Goal: Information Seeking & Learning: Check status

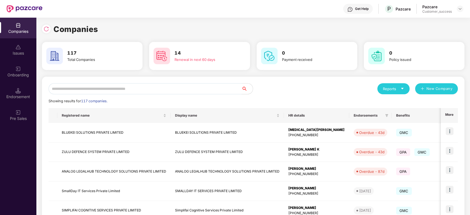
scroll to position [0, 0]
click at [98, 89] on input "text" at bounding box center [145, 88] width 193 height 11
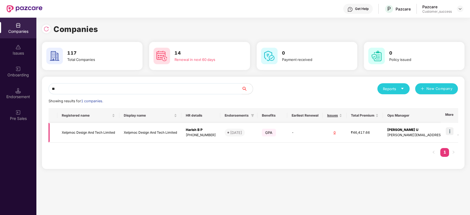
type input "**"
click at [93, 131] on td "Xelpmoc Design And Tech Limited" at bounding box center [88, 133] width 62 height 20
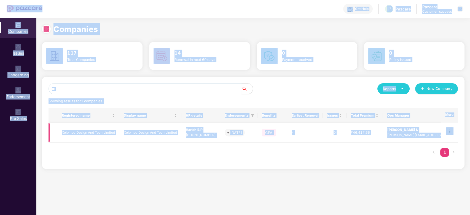
scroll to position [0, 0]
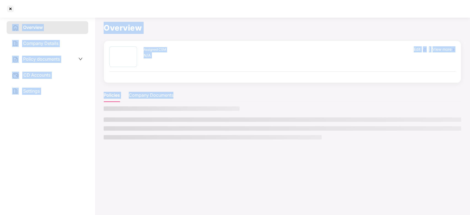
click at [93, 131] on aside "Overview Company Details Policy documents CD Accounts Settings" at bounding box center [47, 115] width 95 height 200
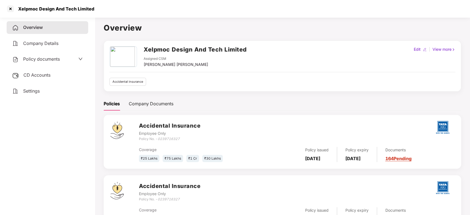
click at [51, 63] on div "Policy documents" at bounding box center [48, 59] width 82 height 13
click at [12, 7] on div at bounding box center [10, 8] width 9 height 9
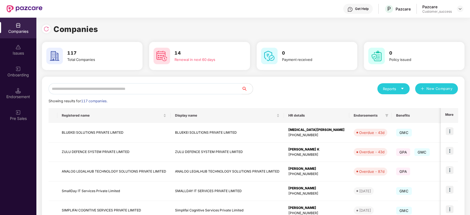
click at [66, 93] on input "text" at bounding box center [145, 88] width 193 height 11
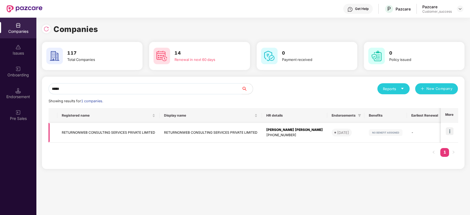
type input "*****"
click at [103, 132] on td "RETURNONWEB CONSULTING SERVICES PRIVATE LIMITED" at bounding box center [108, 133] width 102 height 20
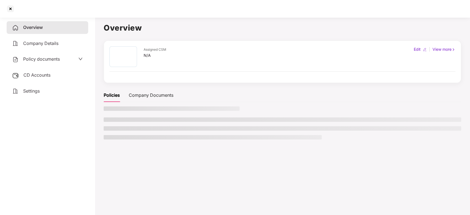
click at [103, 132] on main "Overview Assigned CSM N/A Edit | View more Policies Company Documents" at bounding box center [282, 122] width 375 height 215
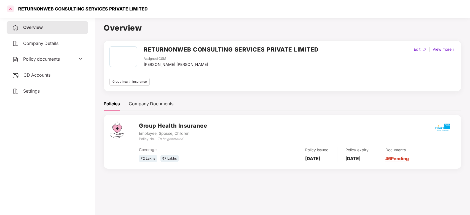
click at [6, 8] on div at bounding box center [10, 8] width 9 height 9
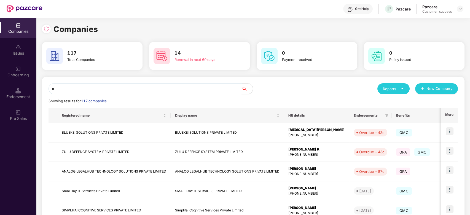
click at [117, 88] on input "*" at bounding box center [145, 88] width 193 height 11
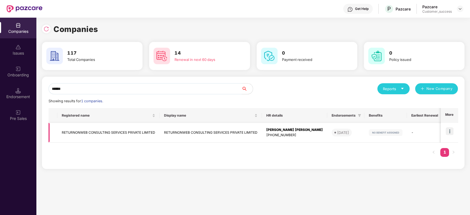
type input "******"
click at [451, 132] on img at bounding box center [450, 131] width 8 height 8
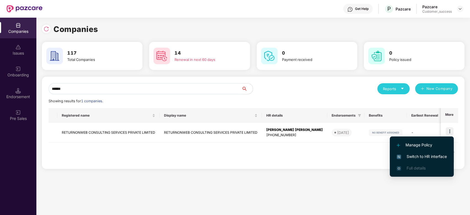
click at [413, 154] on span "Switch to HR interface" at bounding box center [422, 156] width 50 height 6
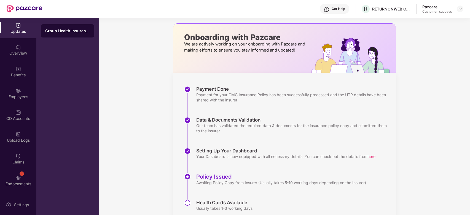
scroll to position [20, 0]
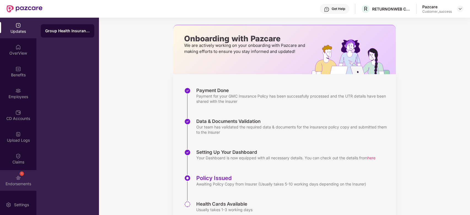
click at [17, 180] on img at bounding box center [18, 178] width 6 height 6
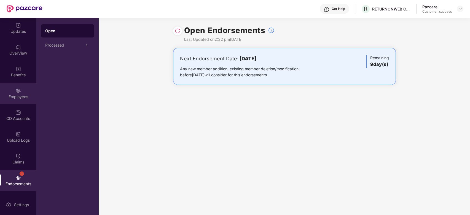
click at [16, 88] on img at bounding box center [18, 91] width 6 height 6
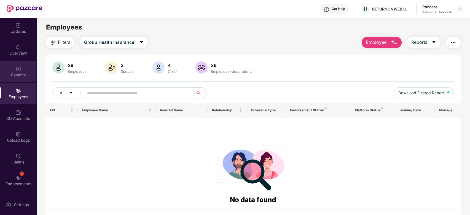
click at [18, 77] on div "Benefits" at bounding box center [18, 75] width 36 height 6
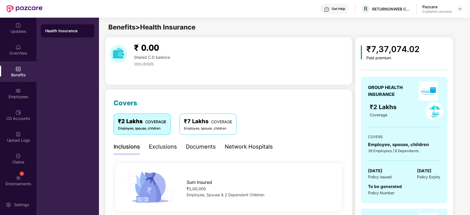
click at [239, 146] on div "Network Hospitals" at bounding box center [249, 146] width 48 height 9
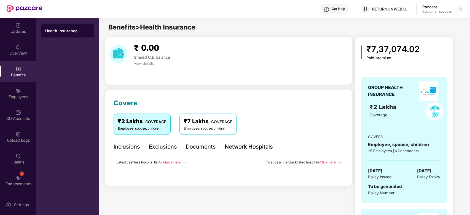
click at [198, 144] on div "Documents" at bounding box center [201, 146] width 30 height 9
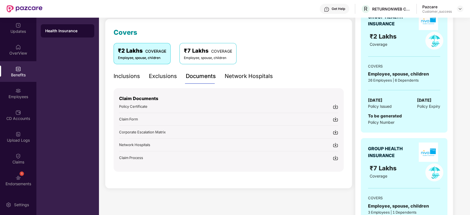
scroll to position [65, 0]
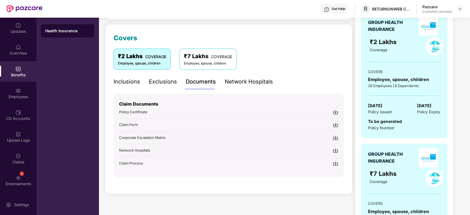
click at [212, 115] on div "Claim Documents Policy Certificate Claim Form Corporate Escalation Matrix Netwo…" at bounding box center [228, 130] width 219 height 72
click at [159, 85] on div "Exclusions" at bounding box center [163, 81] width 28 height 9
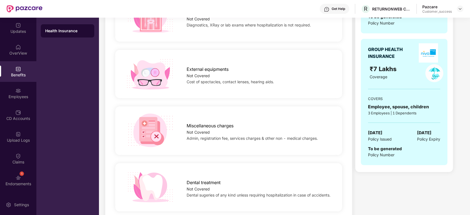
scroll to position [0, 0]
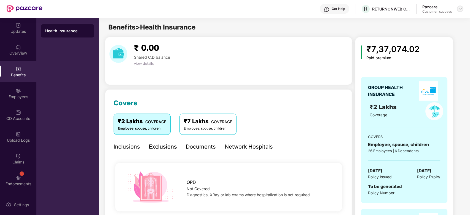
click at [462, 8] on img at bounding box center [460, 9] width 4 height 4
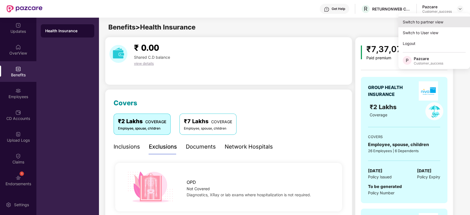
click at [438, 19] on div "Switch to partner view" at bounding box center [434, 22] width 72 height 11
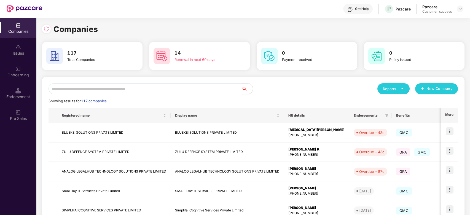
click at [166, 86] on input "text" at bounding box center [145, 88] width 193 height 11
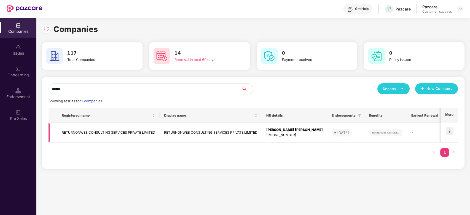
type input "******"
click at [100, 134] on td "RETURNONWEB CONSULTING SERVICES PRIVATE LIMITED" at bounding box center [108, 133] width 102 height 20
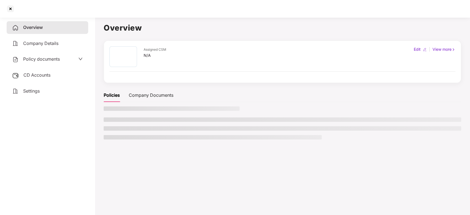
click at [100, 134] on main "Overview Assigned CSM N/A Edit | View more Policies Company Documents" at bounding box center [282, 122] width 375 height 215
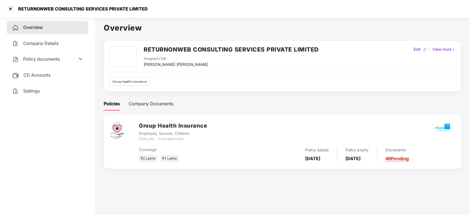
click at [78, 55] on div "Policy documents" at bounding box center [48, 59] width 82 height 13
click at [76, 63] on div "Policy documents" at bounding box center [48, 59] width 82 height 13
click at [76, 58] on div "Policy documents" at bounding box center [47, 59] width 71 height 7
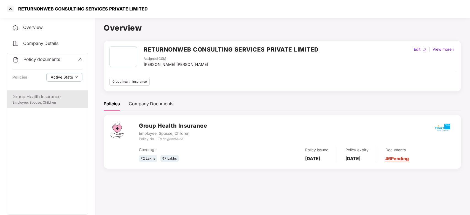
click at [33, 95] on div "Group Health Insurance" at bounding box center [47, 96] width 70 height 7
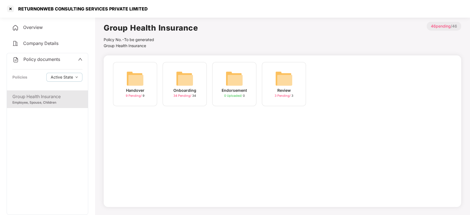
click at [182, 85] on img at bounding box center [185, 79] width 18 height 18
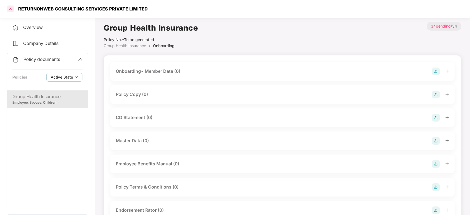
click at [13, 10] on div at bounding box center [10, 8] width 9 height 9
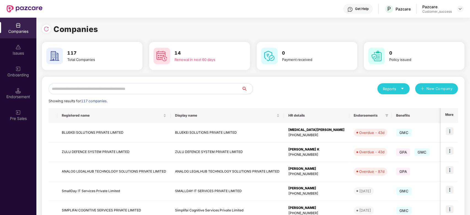
click at [84, 88] on input "text" at bounding box center [145, 88] width 193 height 11
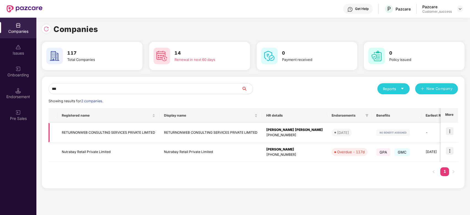
type input "***"
click at [94, 129] on td "RETURNONWEB CONSULTING SERVICES PRIVATE LIMITED" at bounding box center [108, 133] width 102 height 20
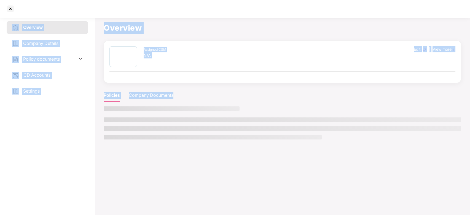
click at [94, 129] on aside "Overview Company Details Policy documents CD Accounts Settings" at bounding box center [47, 115] width 95 height 200
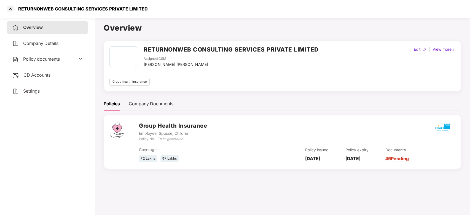
click at [58, 56] on div "Policy documents" at bounding box center [36, 59] width 48 height 7
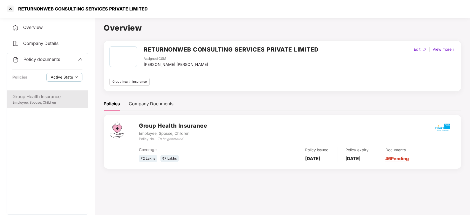
click at [37, 93] on div "Group Health Insurance" at bounding box center [47, 96] width 70 height 7
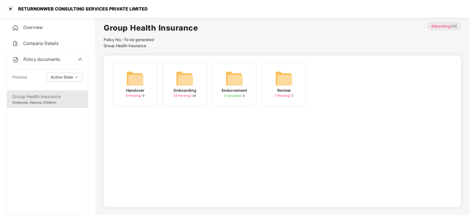
click at [180, 87] on img at bounding box center [185, 79] width 18 height 18
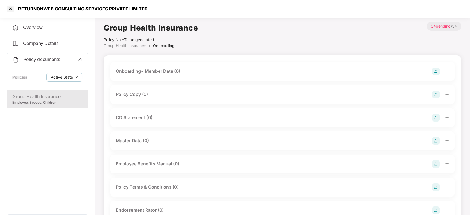
click at [174, 95] on div "Policy Copy (0)" at bounding box center [282, 95] width 333 height 8
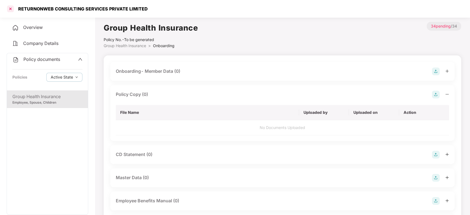
click at [10, 9] on div at bounding box center [10, 8] width 9 height 9
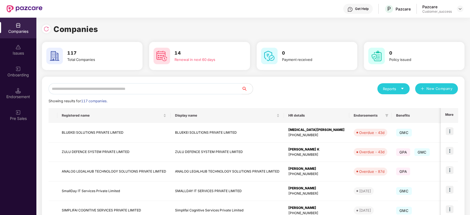
click at [114, 88] on input "text" at bounding box center [145, 88] width 193 height 11
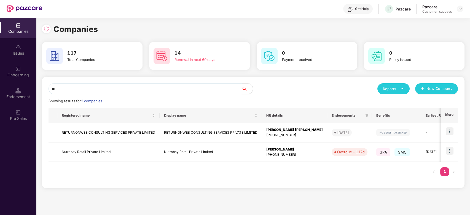
type input "*"
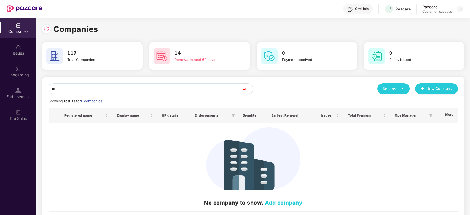
type input "*"
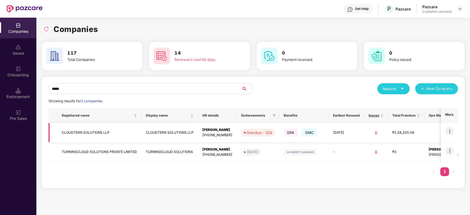
type input "*****"
click at [87, 133] on td "CLOUDTERN SOLUTIONS LLP" at bounding box center [99, 133] width 84 height 20
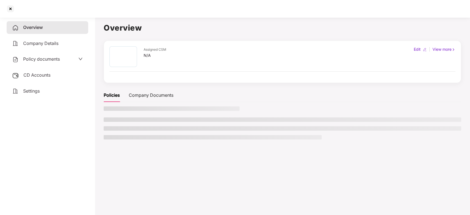
click at [87, 133] on div "Overview Company Details Policy documents CD Accounts Settings" at bounding box center [48, 115] width 82 height 188
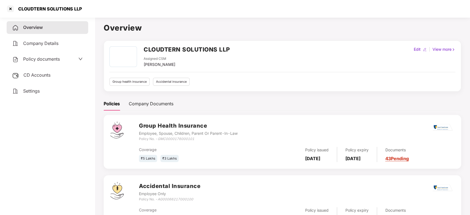
click at [62, 58] on div "Policy documents" at bounding box center [47, 59] width 71 height 7
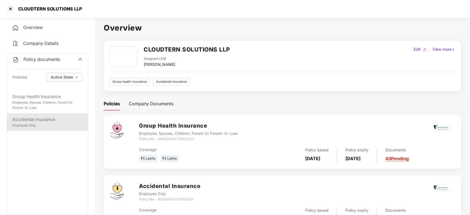
click at [39, 118] on div "Accidental Insurance" at bounding box center [47, 119] width 70 height 7
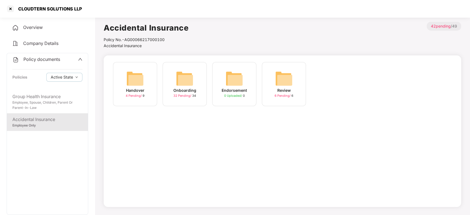
click at [180, 87] on img at bounding box center [185, 79] width 18 height 18
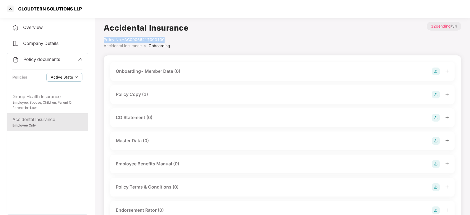
drag, startPoint x: 166, startPoint y: 40, endPoint x: 104, endPoint y: 40, distance: 62.0
click at [104, 40] on div "Policy No.- AG00066217000100" at bounding box center [146, 40] width 85 height 6
click at [171, 41] on div "Policy No.- AG00066217000100" at bounding box center [146, 40] width 85 height 6
click at [13, 9] on div at bounding box center [10, 8] width 9 height 9
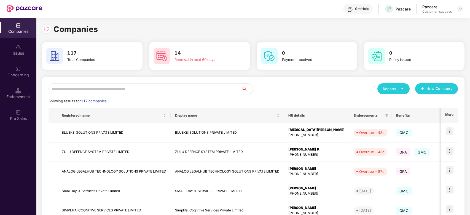
click at [128, 94] on input "text" at bounding box center [145, 88] width 193 height 11
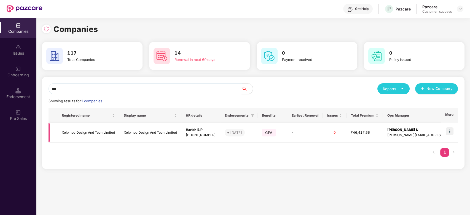
type input "***"
click at [91, 133] on td "Xelpmoc Design And Tech Limited" at bounding box center [88, 133] width 62 height 20
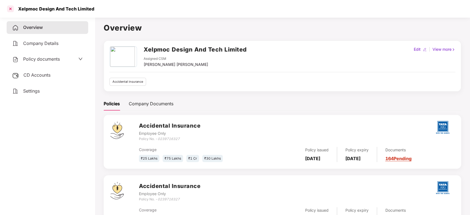
click at [12, 11] on div at bounding box center [10, 8] width 9 height 9
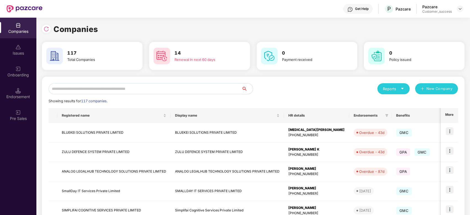
click at [146, 89] on input "text" at bounding box center [145, 88] width 193 height 11
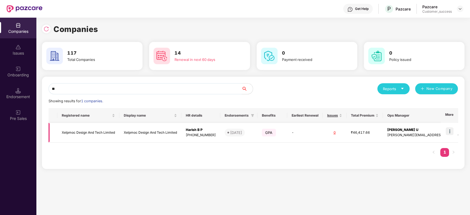
type input "**"
click at [450, 129] on img at bounding box center [450, 131] width 8 height 8
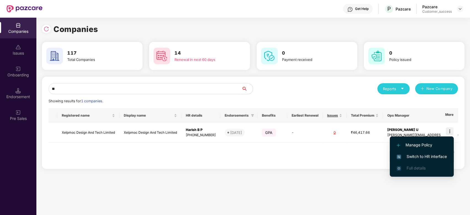
click at [419, 153] on span "Switch to HR interface" at bounding box center [422, 156] width 50 height 6
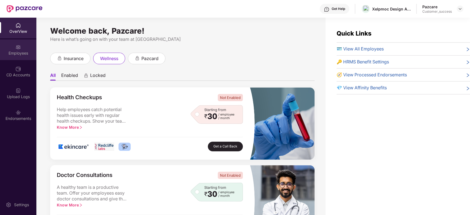
click at [16, 53] on div "Employees" at bounding box center [18, 53] width 36 height 6
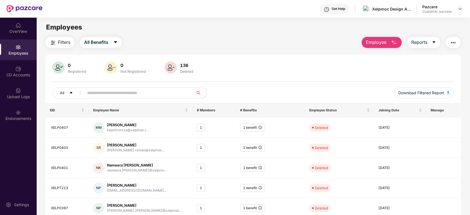
click at [112, 96] on input "text" at bounding box center [136, 93] width 99 height 8
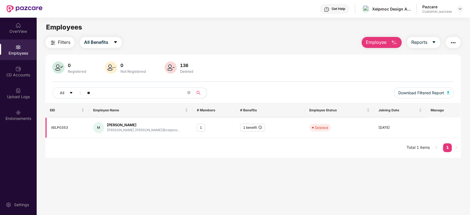
type input "*"
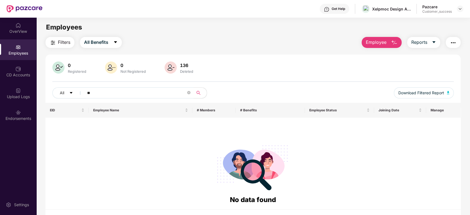
type input "*"
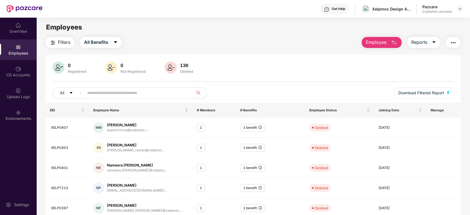
scroll to position [0, 0]
click at [104, 41] on span "All Benefits" at bounding box center [96, 42] width 24 height 7
click at [107, 54] on span "All Benefits" at bounding box center [103, 57] width 25 height 6
click at [93, 94] on input "text" at bounding box center [136, 92] width 99 height 8
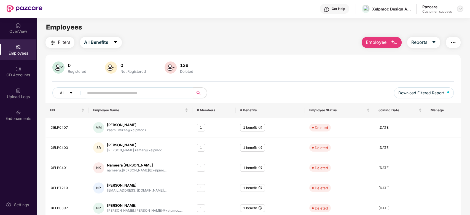
click at [459, 8] on img at bounding box center [460, 9] width 4 height 4
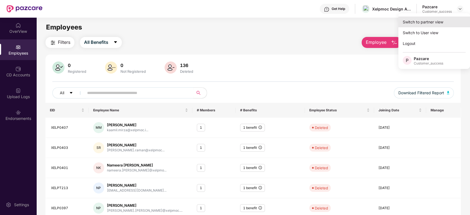
click at [444, 18] on div "Switch to partner view" at bounding box center [434, 22] width 72 height 11
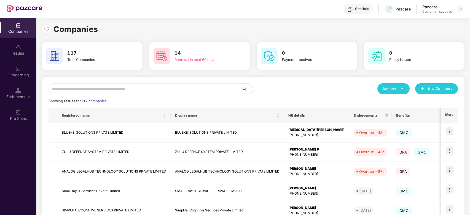
click at [183, 92] on input "text" at bounding box center [145, 88] width 193 height 11
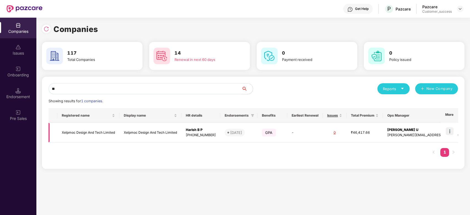
type input "**"
click at [106, 128] on td "Xelpmoc Design And Tech Limited" at bounding box center [88, 133] width 62 height 20
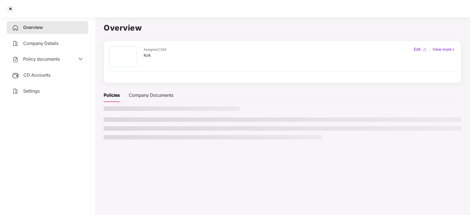
click at [106, 128] on li at bounding box center [282, 128] width 357 height 4
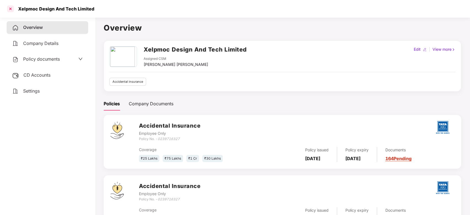
click at [9, 12] on div at bounding box center [10, 8] width 9 height 9
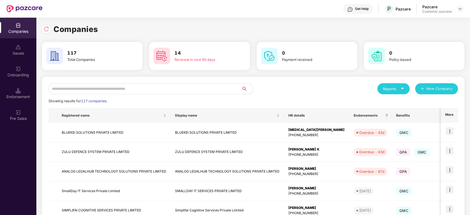
click at [108, 86] on input "text" at bounding box center [145, 88] width 193 height 11
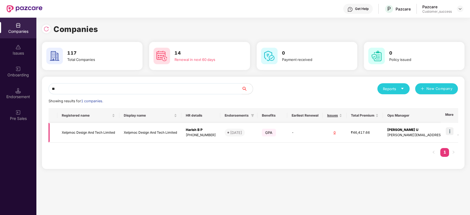
type input "**"
click at [94, 133] on td "Xelpmoc Design And Tech Limited" at bounding box center [88, 133] width 62 height 20
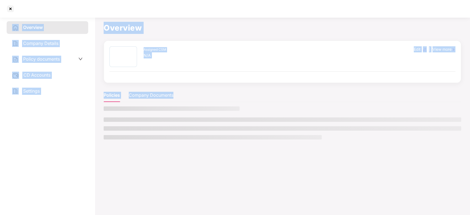
click at [94, 133] on aside "Overview Company Details Policy documents CD Accounts Settings" at bounding box center [47, 115] width 95 height 200
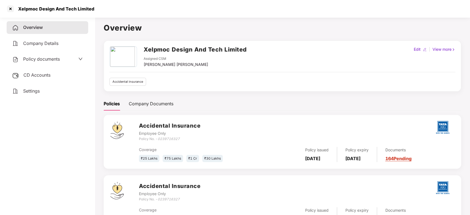
click at [49, 61] on span "Policy documents" at bounding box center [41, 59] width 37 height 6
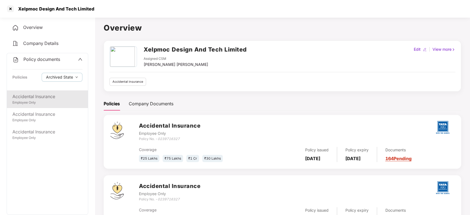
click at [44, 102] on div "Employee Only" at bounding box center [47, 102] width 70 height 5
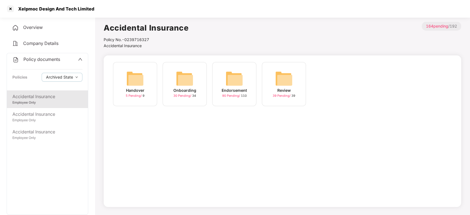
click at [223, 82] on div "Endorsement 90 Pending / 110" at bounding box center [234, 84] width 44 height 44
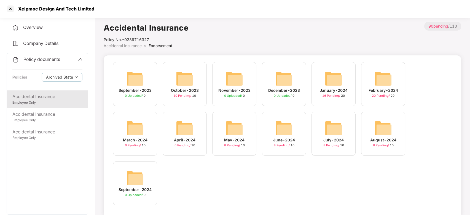
scroll to position [15, 0]
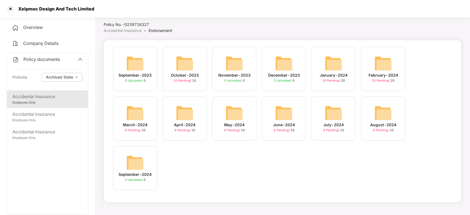
click at [139, 161] on img at bounding box center [135, 163] width 18 height 18
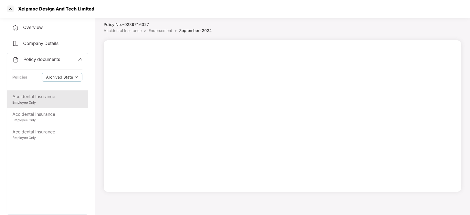
click at [161, 29] on span "Endorsement" at bounding box center [161, 30] width 24 height 5
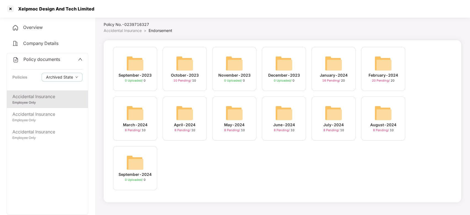
click at [379, 110] on img at bounding box center [383, 113] width 18 height 18
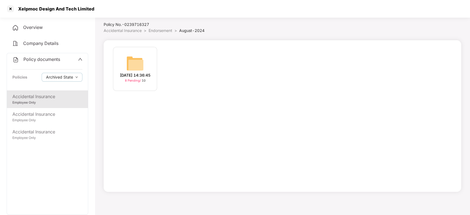
click at [138, 58] on img at bounding box center [135, 64] width 18 height 18
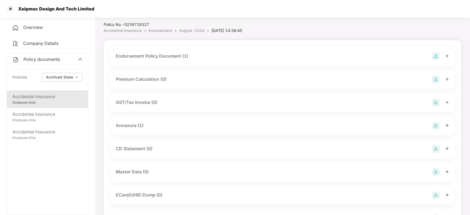
click at [186, 31] on span "August-2024" at bounding box center [191, 30] width 25 height 5
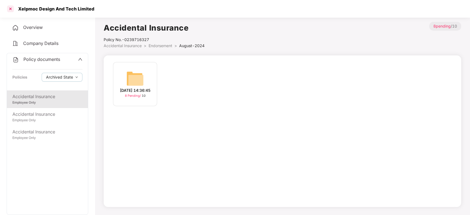
click at [12, 8] on div at bounding box center [10, 8] width 9 height 9
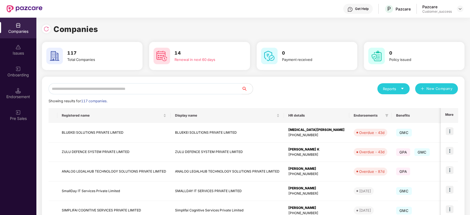
click at [119, 87] on input "text" at bounding box center [145, 88] width 193 height 11
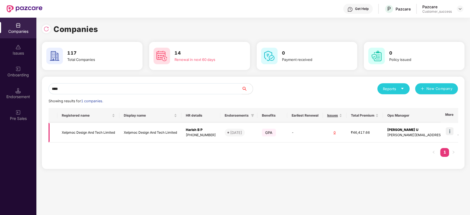
scroll to position [0, 0]
type input "*"
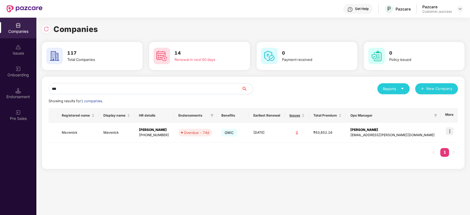
type input "****"
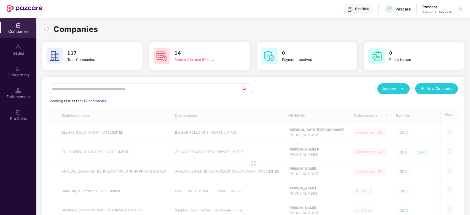
scroll to position [0, 0]
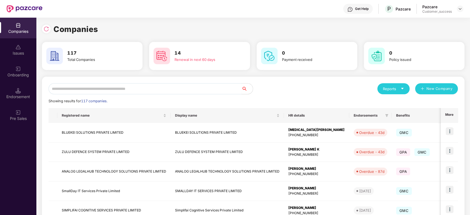
scroll to position [0, 0]
click at [97, 85] on input "text" at bounding box center [145, 88] width 193 height 11
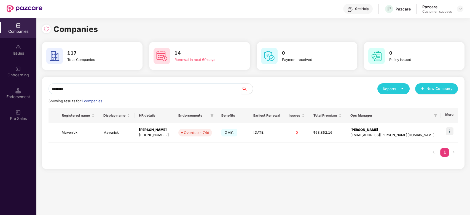
click at [303, 178] on div "Companies 117 Total Companies 14 Renewal in next 60 days 0 Payment received 0 P…" at bounding box center [252, 116] width 433 height 197
click at [102, 87] on input "********" at bounding box center [145, 88] width 193 height 11
type input "*"
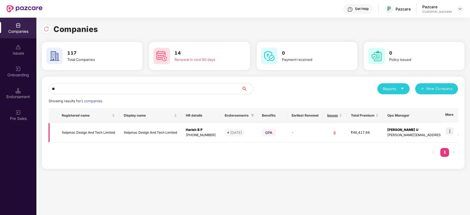
type input "**"
click at [100, 135] on td "Xelpmoc Design And Tech Limited" at bounding box center [88, 133] width 62 height 20
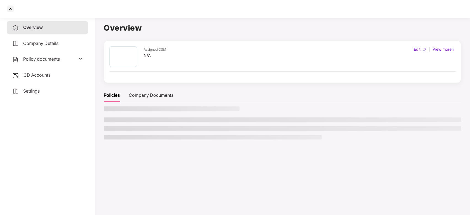
scroll to position [0, 0]
click at [100, 135] on main "Overview Assigned CSM N/A Edit | View more Policies Company Documents" at bounding box center [282, 122] width 375 height 215
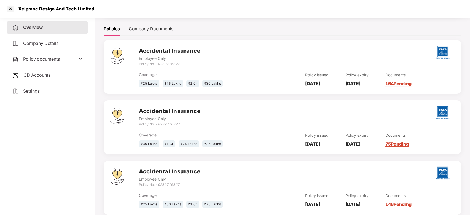
scroll to position [87, 0]
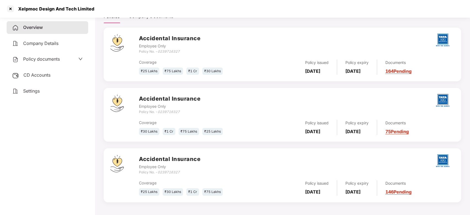
click at [163, 164] on div "Employee Only" at bounding box center [169, 167] width 61 height 6
click at [115, 162] on img at bounding box center [117, 163] width 14 height 17
